Goal: Find specific page/section: Find specific page/section

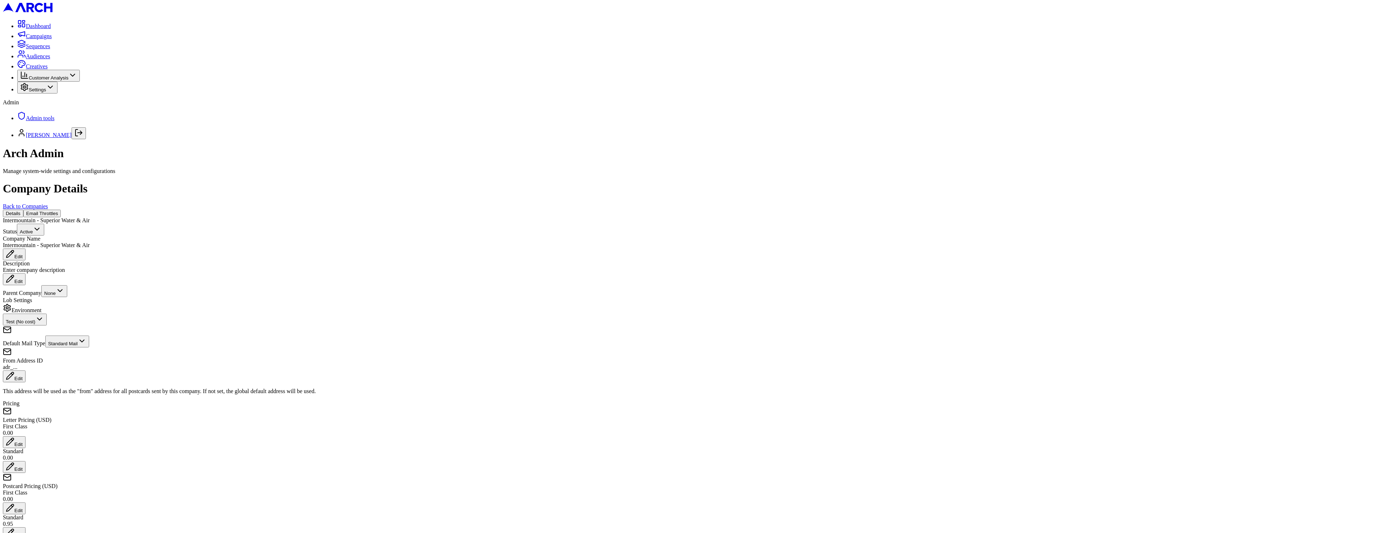
click at [163, 210] on div "Details Email Throttles" at bounding box center [687, 214] width 1368 height 8
click at [61, 210] on button "Email Throttles" at bounding box center [42, 214] width 38 height 8
